Goal: Transaction & Acquisition: Purchase product/service

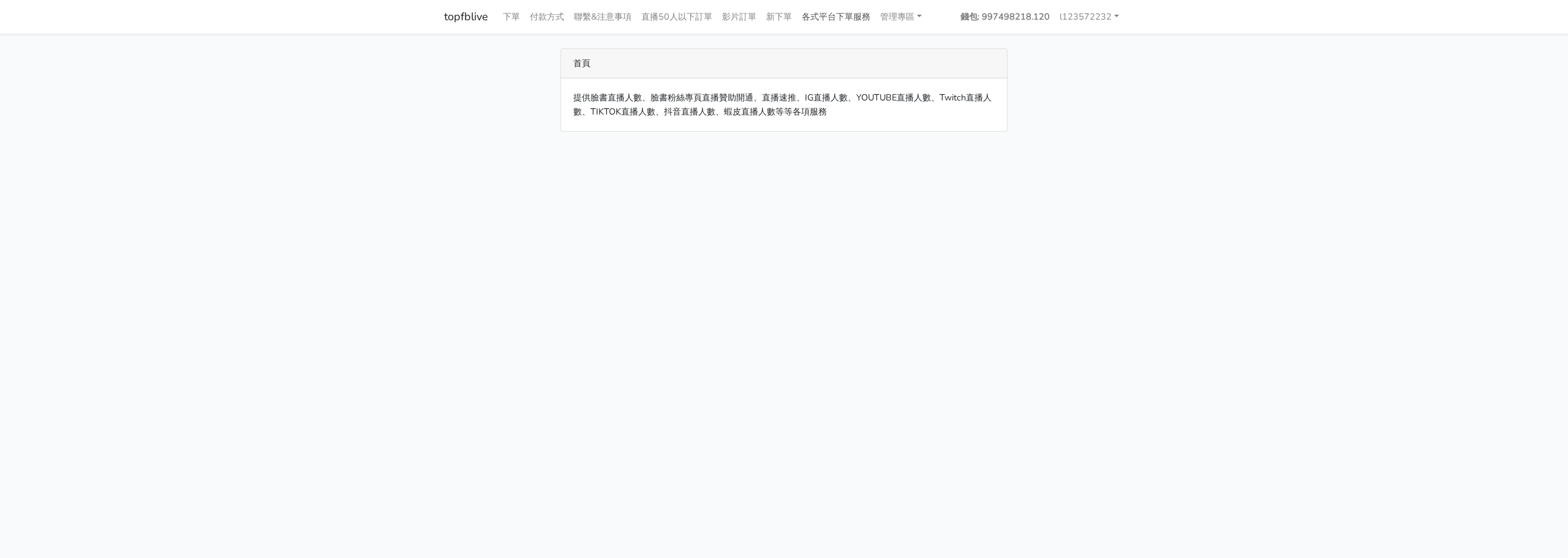
click at [846, 9] on link "各式平台下單服務" at bounding box center [836, 16] width 79 height 24
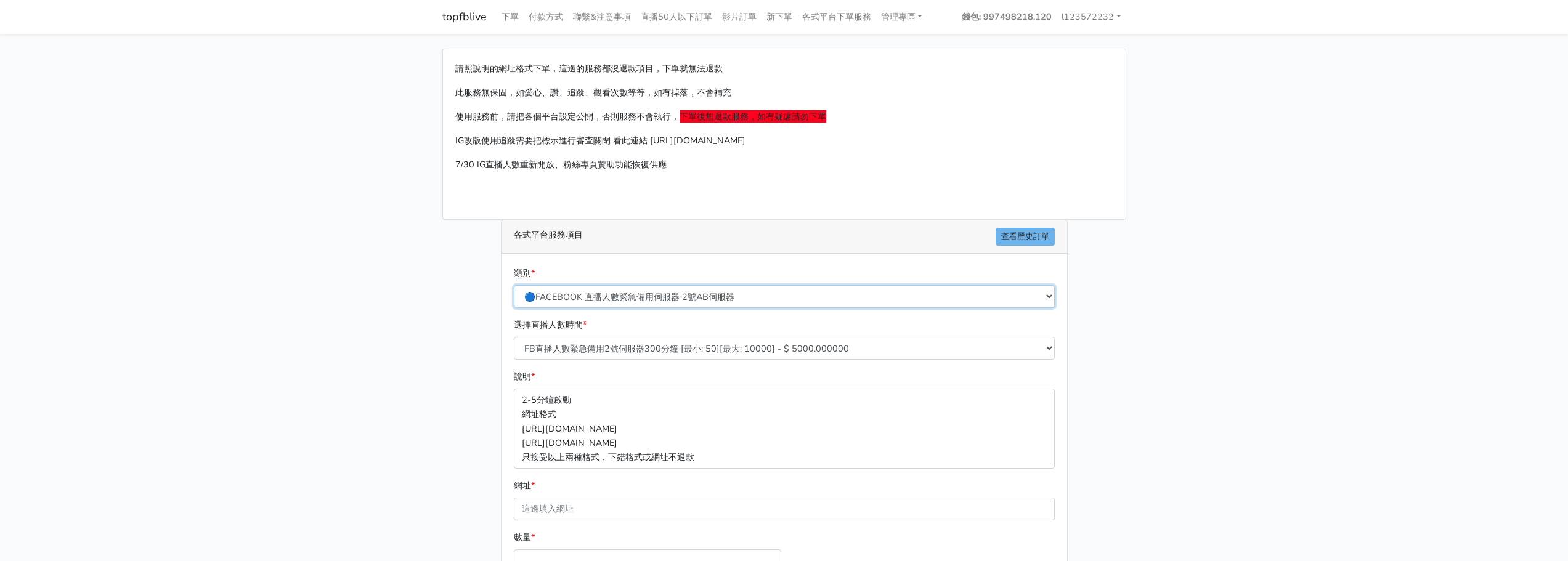
click at [687, 302] on select "🔵FACEBOOK 直播人數緊急備用伺服器 2號AB伺服器 🔵FACEBOOK 網軍專用貼文留言 安全保密 🔵9/30 FACEBOOK 直播人數緩慢進場緩慢…" at bounding box center [784, 296] width 541 height 22
select select "🔵FACEBOOK 直播人數 AB伺服器"
click at [514, 285] on select "🔵FACEBOOK 直播人數緊急備用伺服器 2號AB伺服器 🔵FACEBOOK 網軍專用貼文留言 安全保密 🔵9/30 FACEBOOK 直播人數緩慢進場緩慢…" at bounding box center [784, 296] width 541 height 22
click at [721, 352] on select "臉書直播人數60分鐘 AB伺服器 [最小: 20][最大: 10000] - $ 600.000000 臉書直播人數90分鐘 AB伺服器 [最小: 20][最…" at bounding box center [784, 348] width 541 height 22
select select "614"
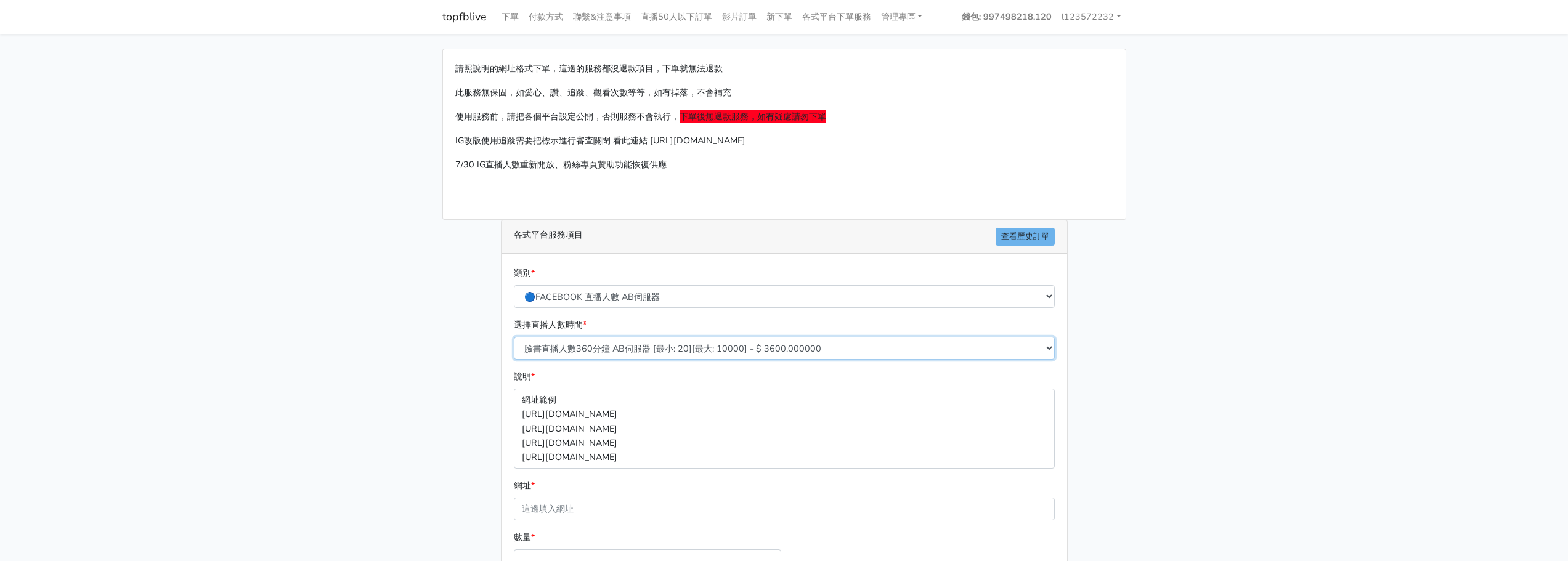
click at [514, 337] on select "臉書直播人數60分鐘 AB伺服器 [最小: 20][最大: 10000] - $ 600.000000 臉書直播人數90分鐘 AB伺服器 [最小: 20][最…" at bounding box center [784, 348] width 541 height 22
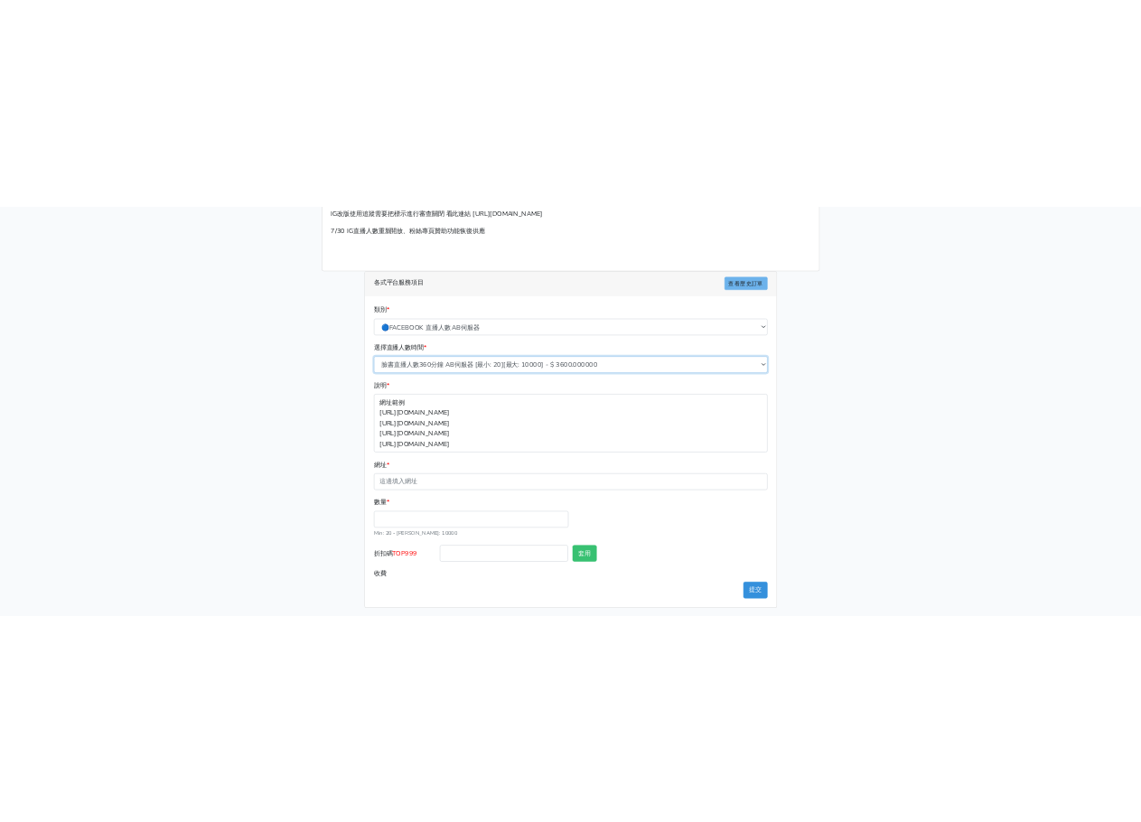
scroll to position [200, 0]
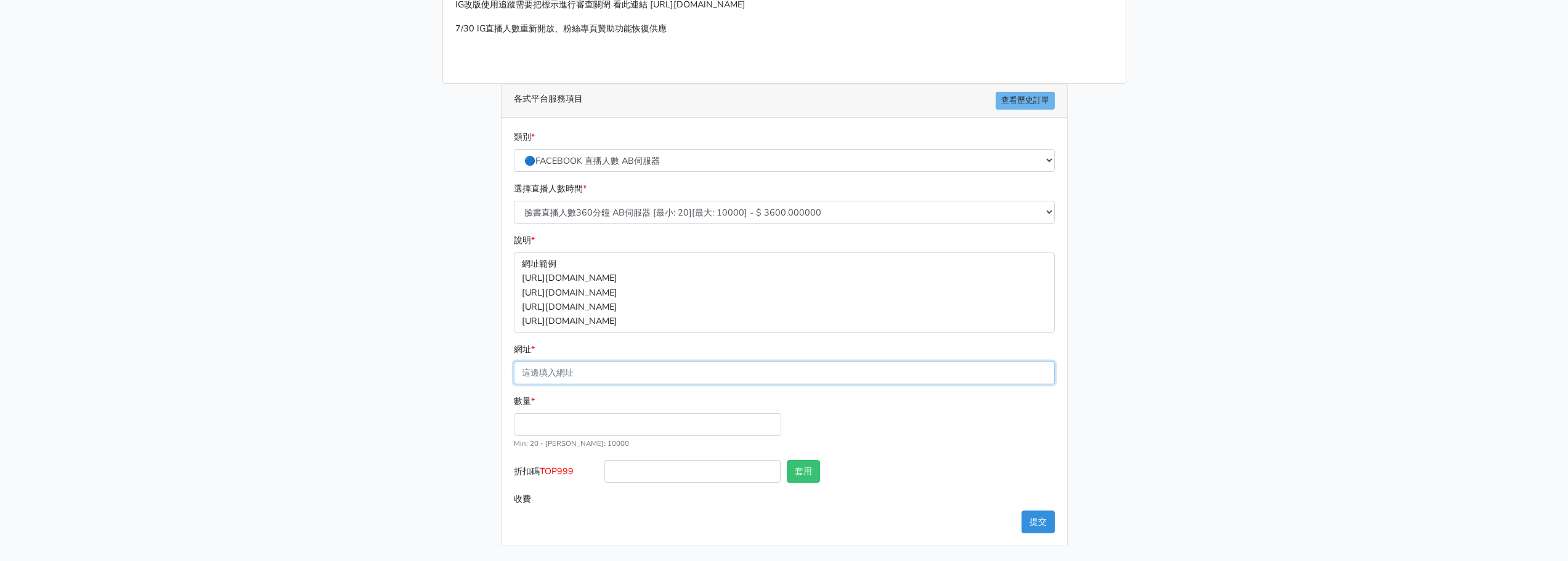
click at [704, 362] on input "網址 *" at bounding box center [784, 372] width 541 height 22
paste input "[URL][DOMAIN_NAME]"
type input "[URL][DOMAIN_NAME]"
click at [720, 413] on input "數量 *" at bounding box center [648, 424] width 267 height 22
type input "35"
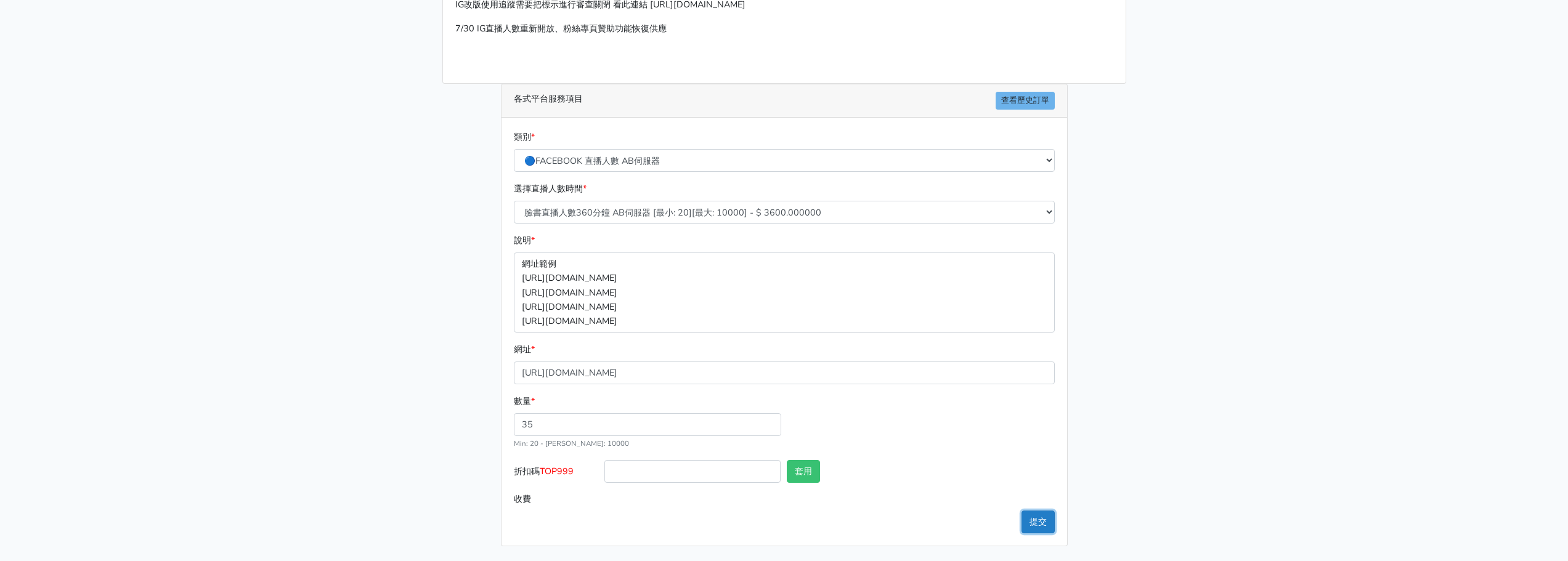
type input "126.000"
click at [1049, 515] on button "提交" at bounding box center [1038, 521] width 33 height 22
